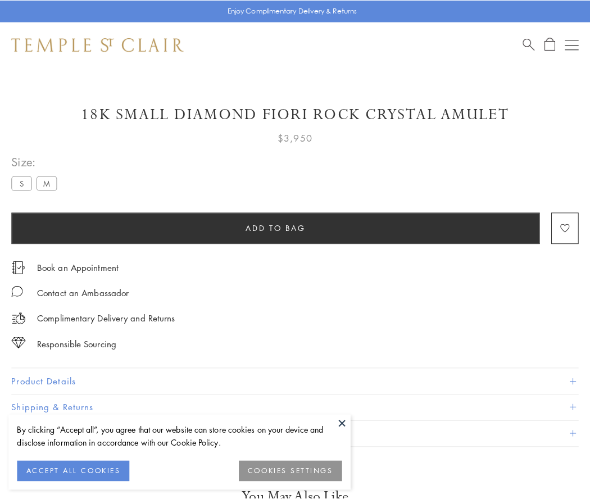
scroll to position [19, 0]
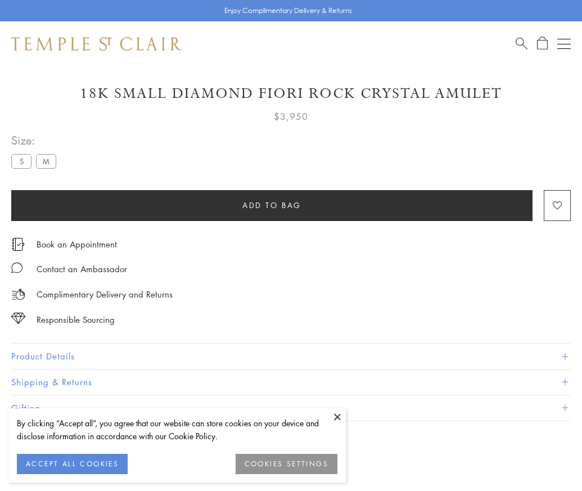
click at [271, 205] on span "Add to bag" at bounding box center [271, 205] width 59 height 12
